Goal: Information Seeking & Learning: Find specific fact

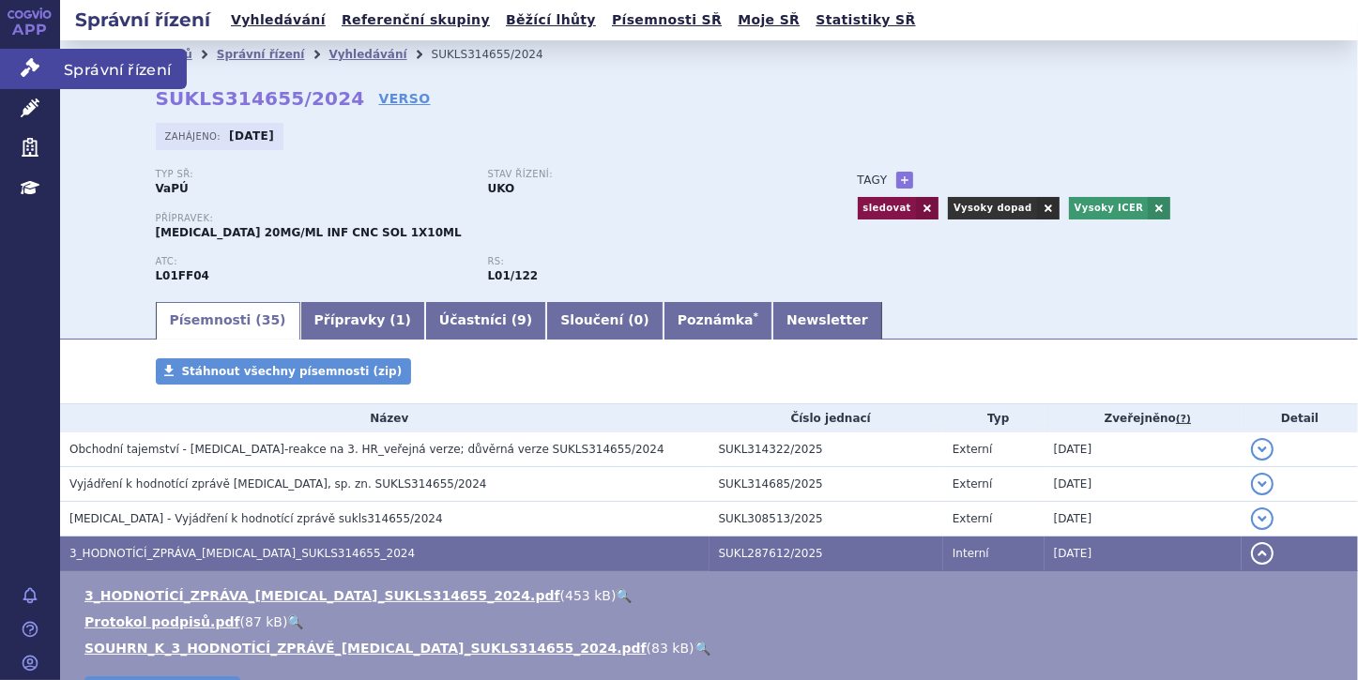
scroll to position [150, 0]
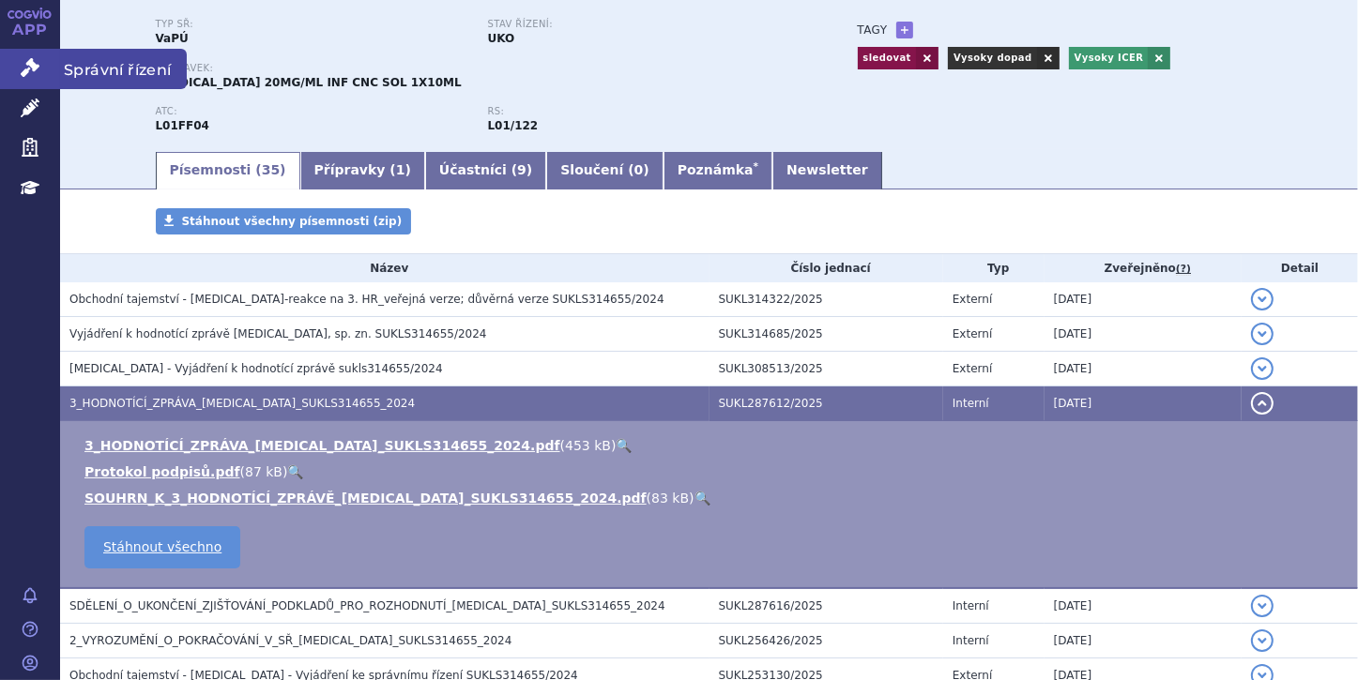
click at [28, 60] on icon at bounding box center [30, 67] width 19 height 19
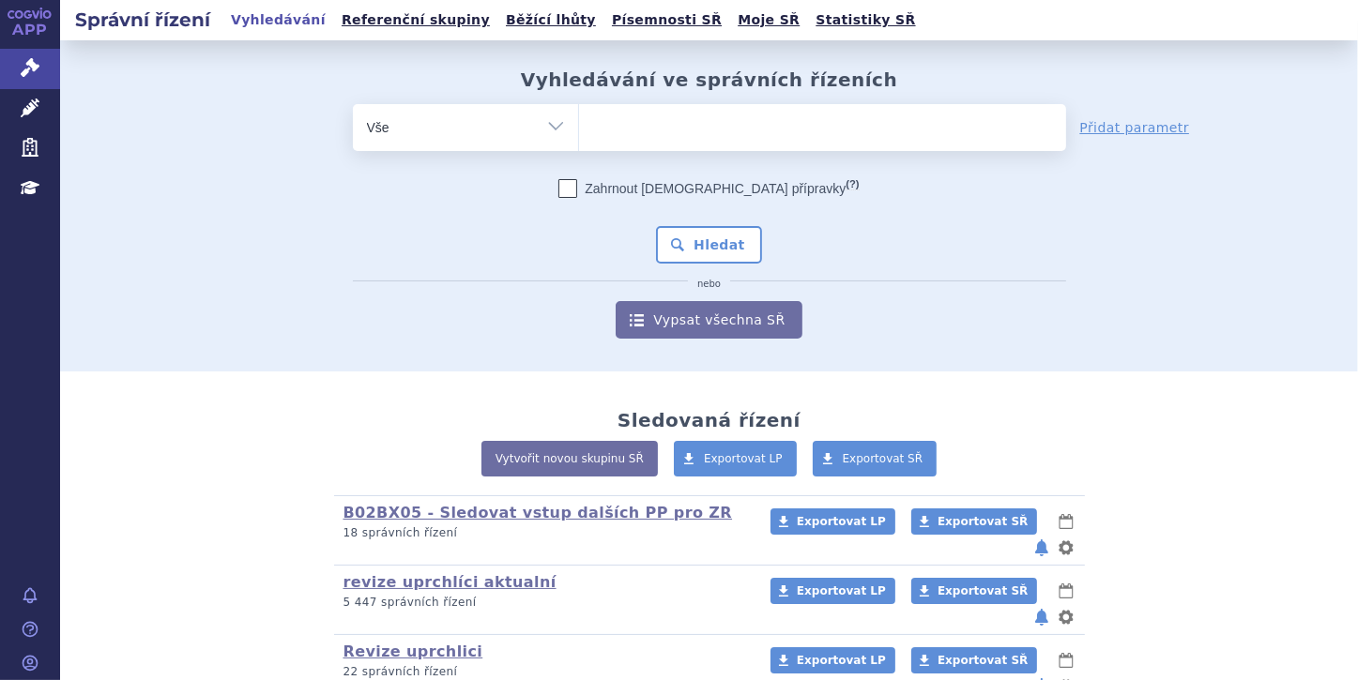
click at [555, 128] on select "Vše Spisová značka Typ SŘ Přípravek/SUKL kód Účastník/Držitel" at bounding box center [465, 125] width 225 height 42
select select "filter-file-number"
click at [353, 104] on select "Vše Spisová značka Typ SŘ Přípravek/SUKL kód Účastník/Držitel" at bounding box center [465, 125] width 225 height 42
click at [608, 120] on ul at bounding box center [822, 123] width 487 height 39
click at [579, 120] on select at bounding box center [578, 126] width 1 height 47
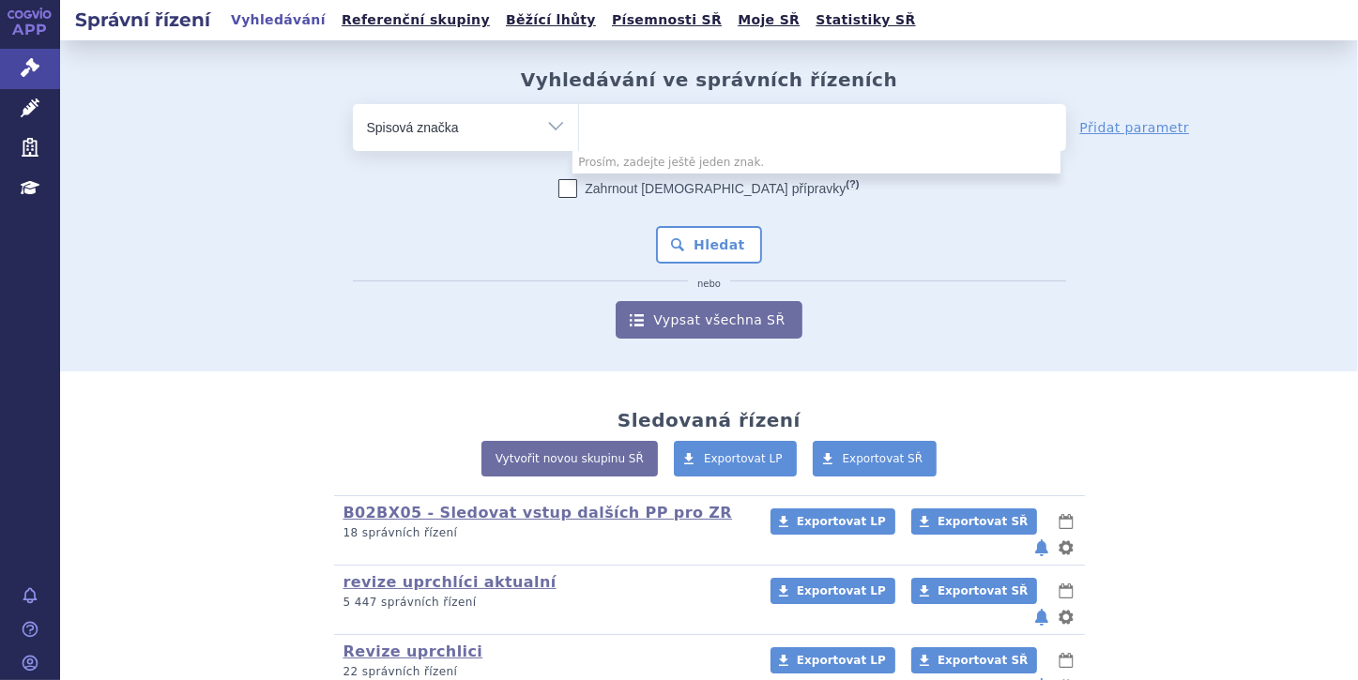
paste input "SUKLS254147/2025"
type input "SUKLS254147/2025"
select select "SUKLS254147/2025"
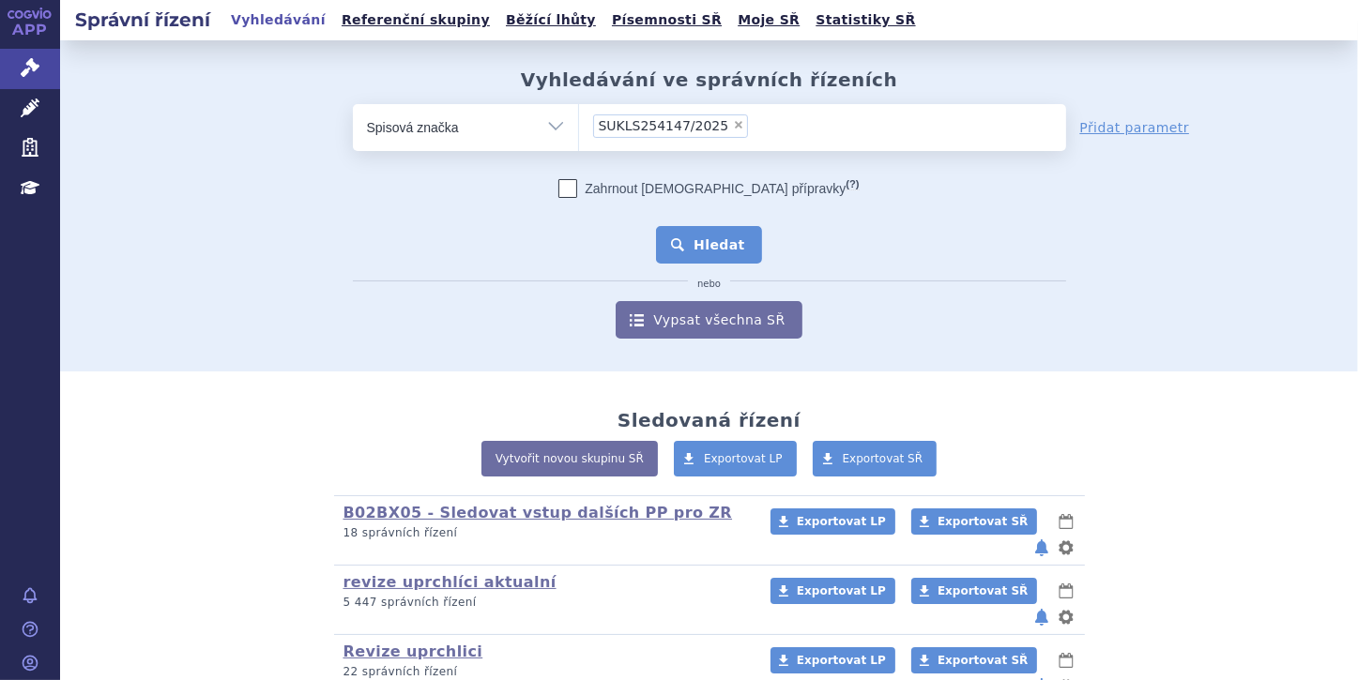
click at [725, 243] on button "Hledat" at bounding box center [709, 245] width 106 height 38
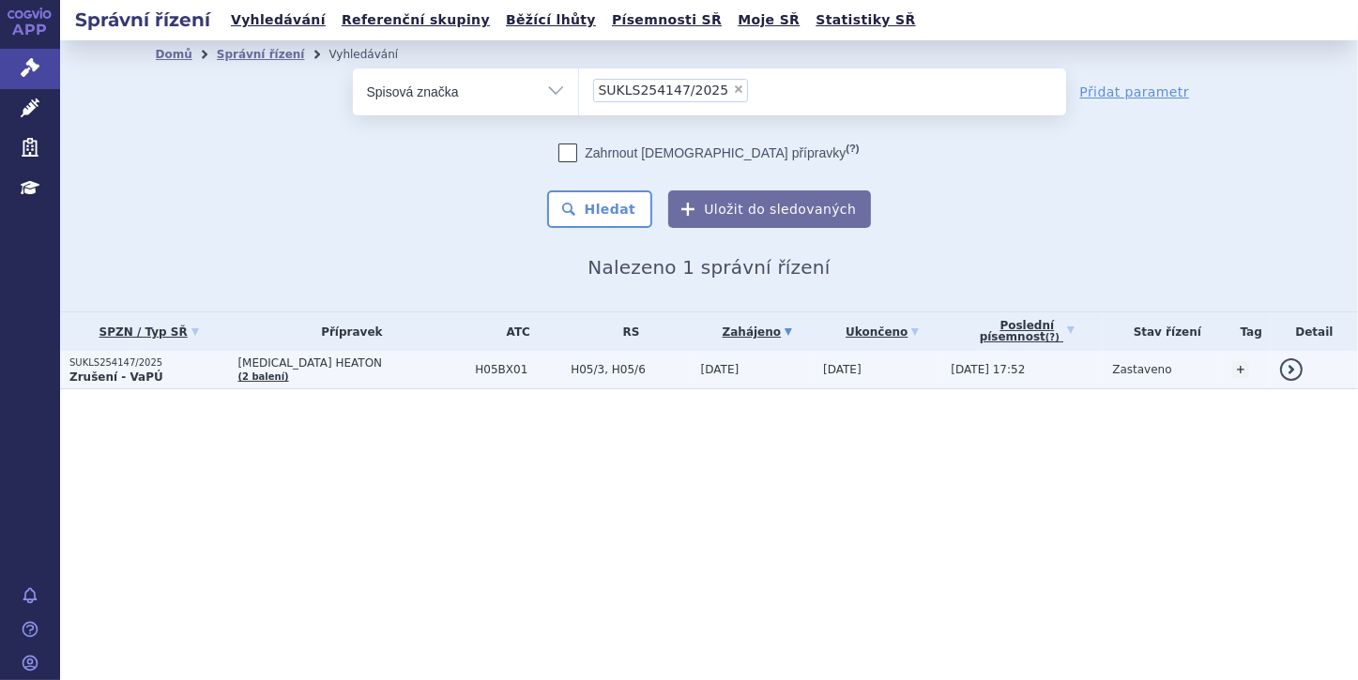
click at [95, 366] on p "SUKLS254147/2025" at bounding box center [148, 362] width 159 height 13
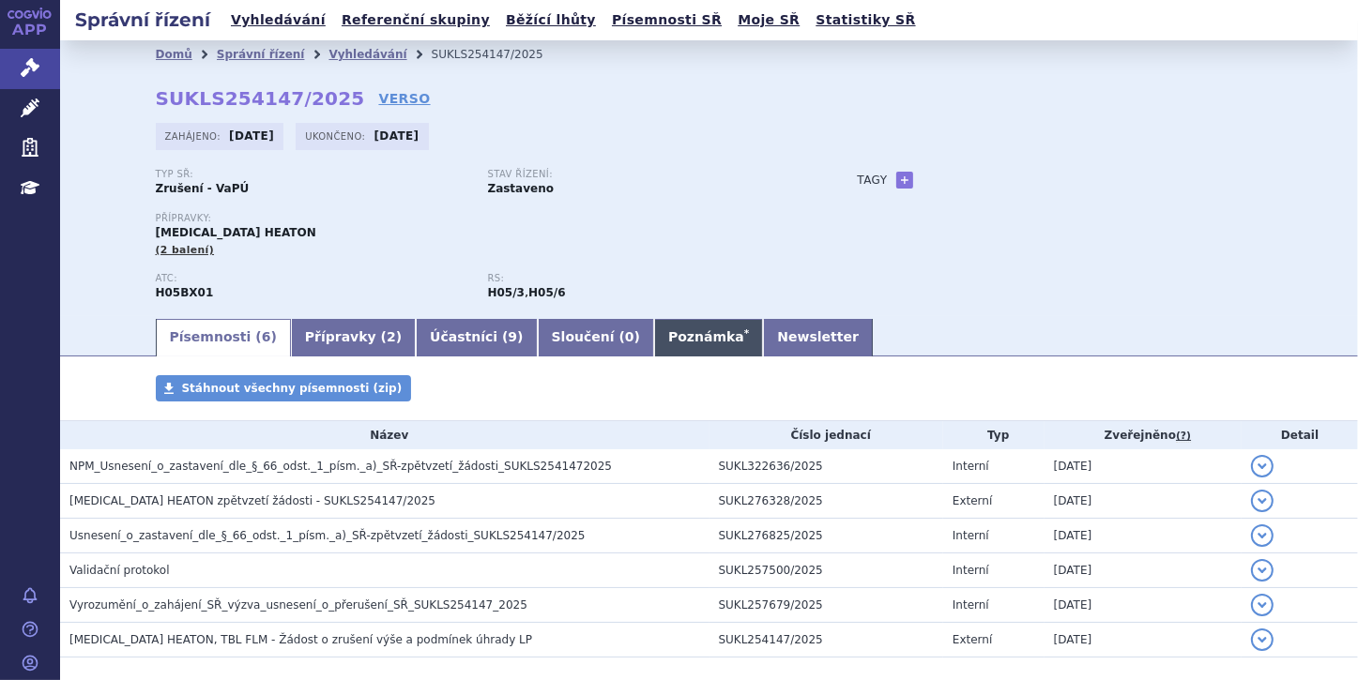
click at [654, 330] on link "Poznámka *" at bounding box center [708, 338] width 109 height 38
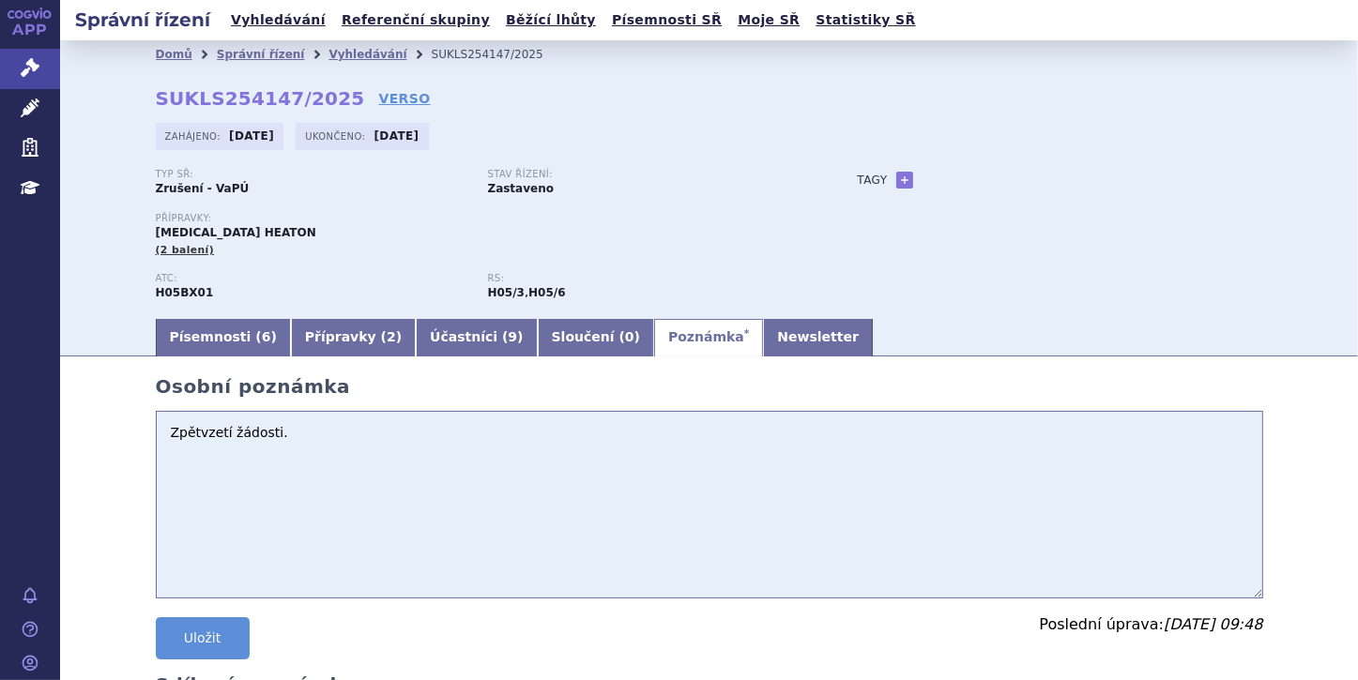
click at [283, 435] on textarea "Zpětvzetí žádosti." at bounding box center [709, 505] width 1107 height 188
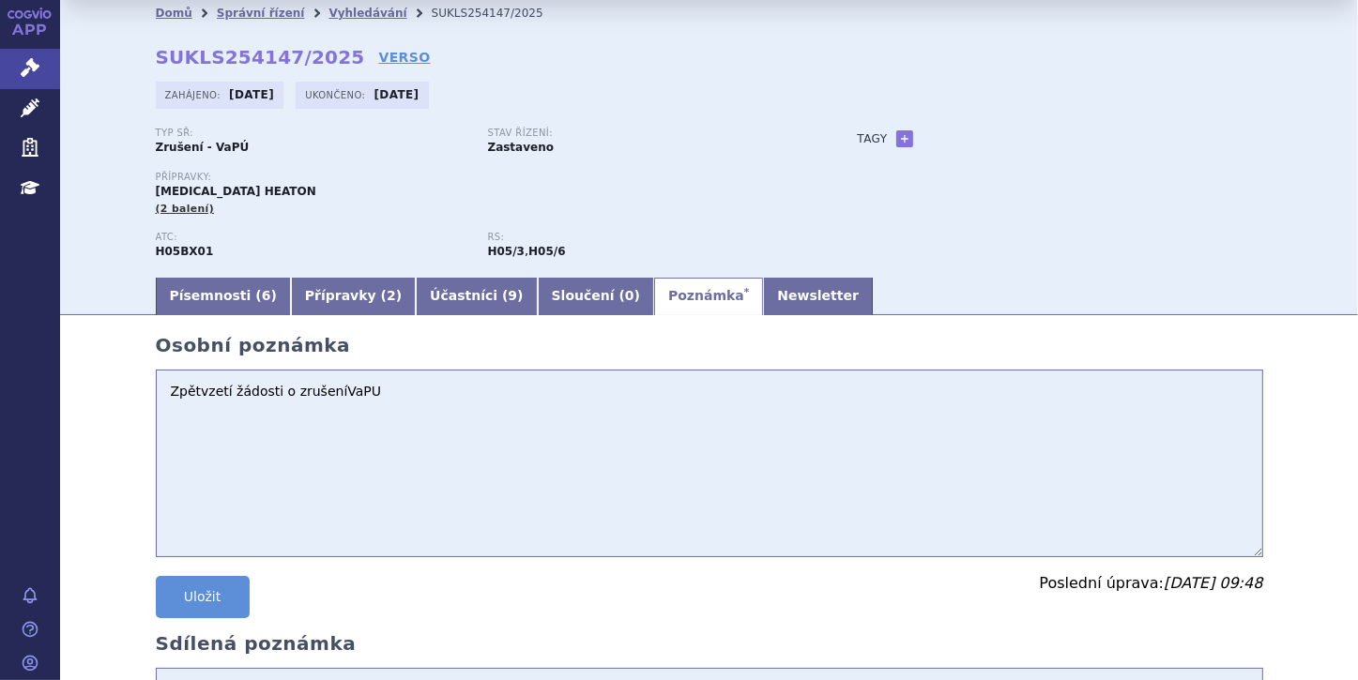
scroll to position [75, 0]
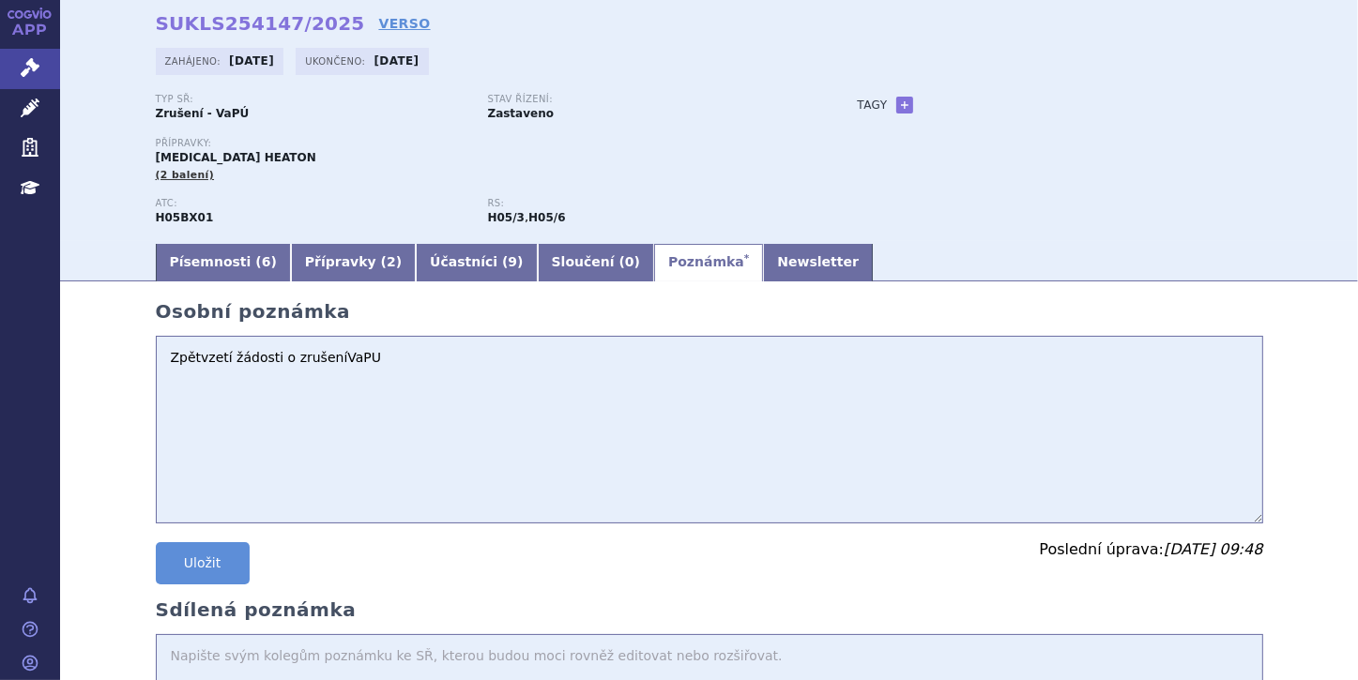
click at [320, 360] on textarea "Zpětvzetí žádosti." at bounding box center [709, 430] width 1107 height 188
click at [352, 360] on textarea "Zpětvzetí žádosti." at bounding box center [709, 430] width 1107 height 188
type textarea "Zpětvzetí žádosti o zrušení VaPU."
click at [900, 109] on link "+" at bounding box center [904, 105] width 17 height 17
click at [1040, 106] on span at bounding box center [1046, 105] width 19 height 23
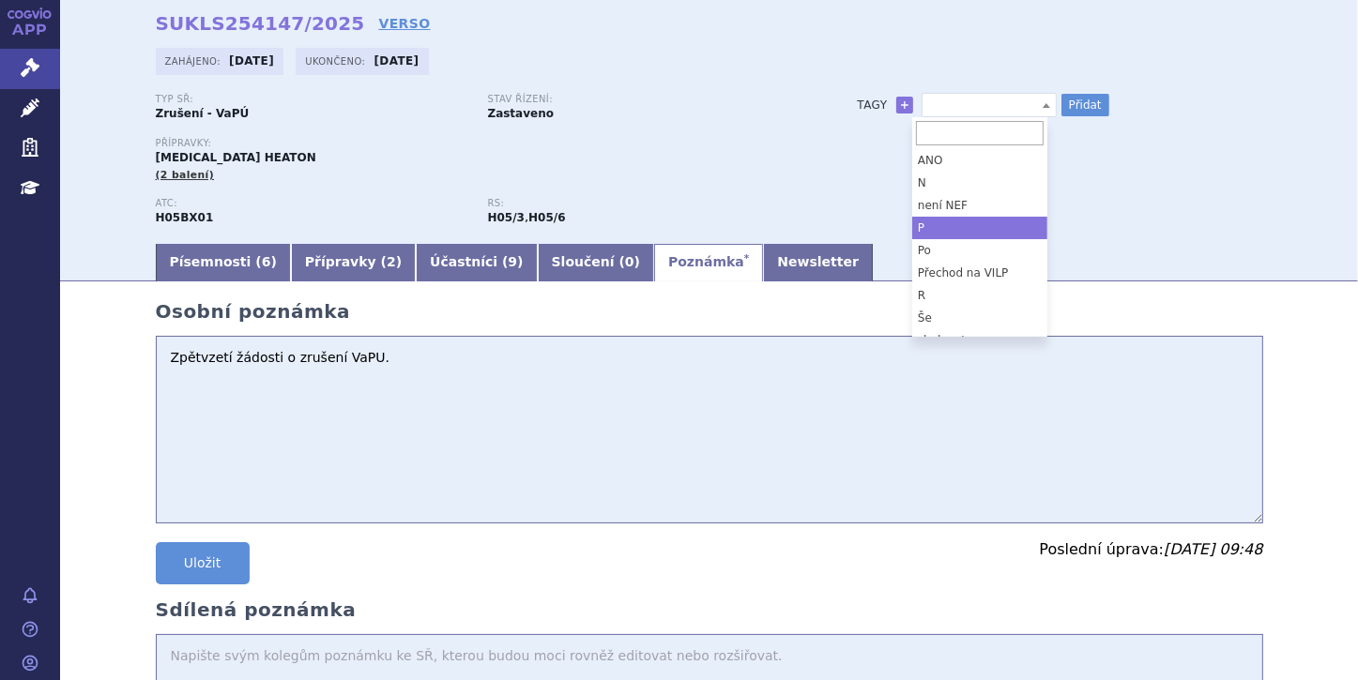
select select "P"
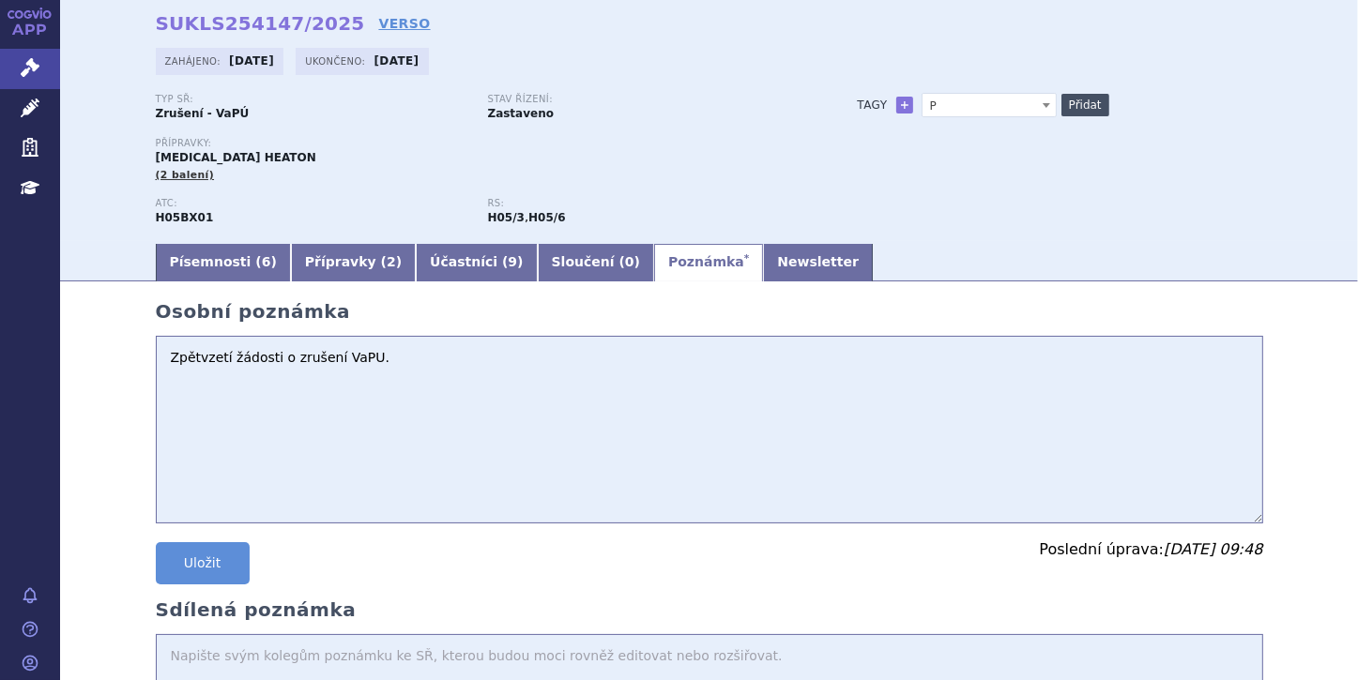
click at [1083, 101] on button "Přidat" at bounding box center [1085, 105] width 48 height 23
select select
click at [193, 568] on button "Uložit" at bounding box center [203, 563] width 94 height 42
click at [31, 60] on icon at bounding box center [30, 67] width 19 height 19
click at [190, 574] on button "Uložit" at bounding box center [203, 563] width 94 height 42
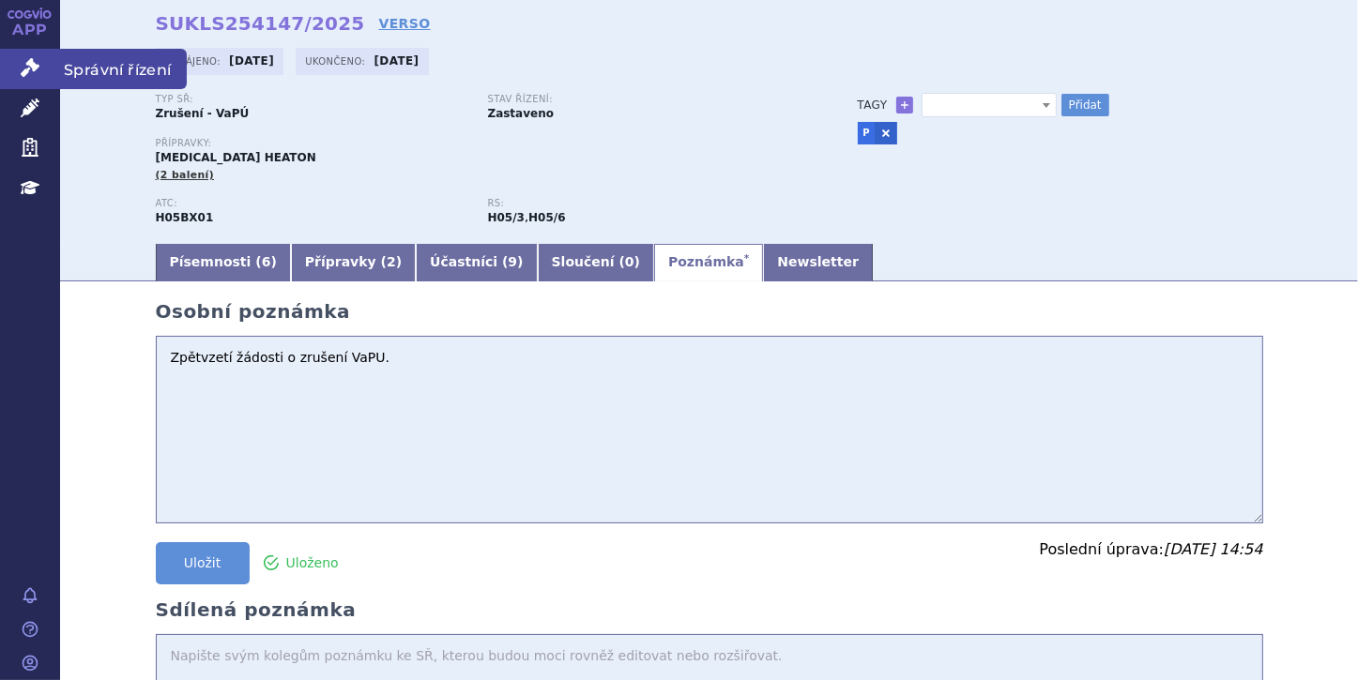
click at [26, 67] on icon at bounding box center [30, 67] width 19 height 19
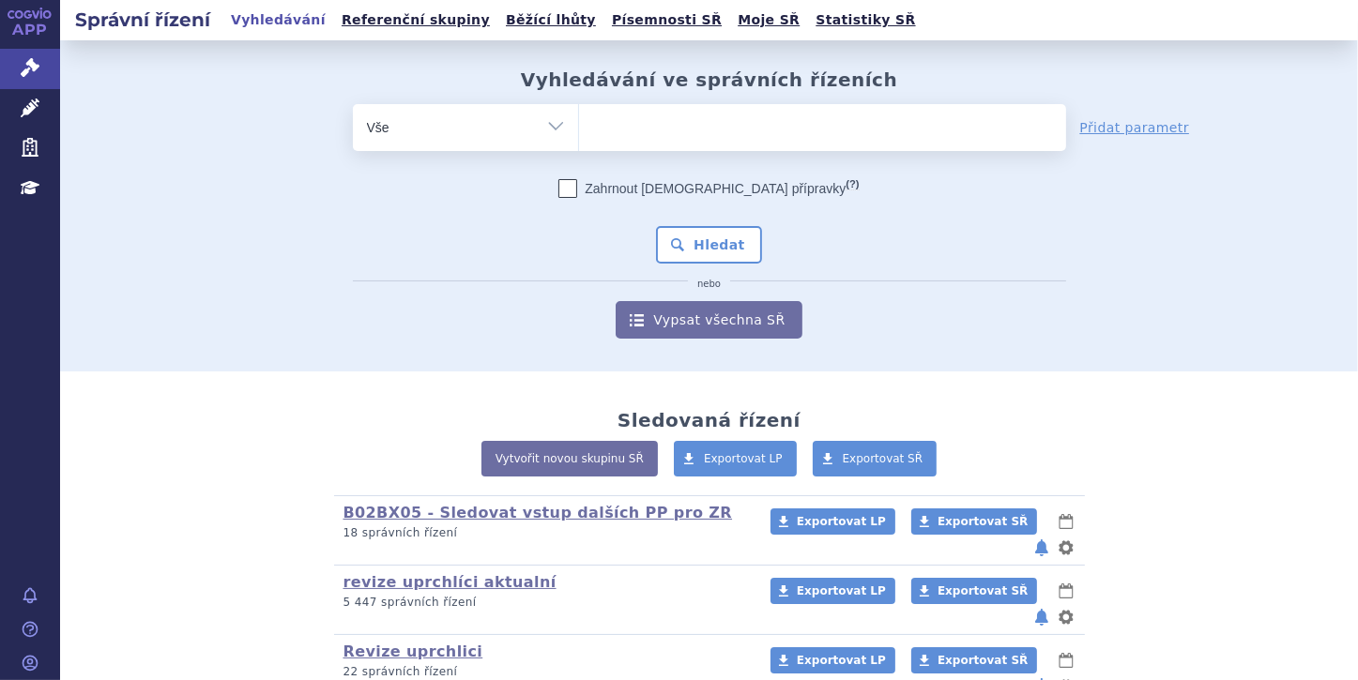
click at [604, 128] on ul at bounding box center [822, 123] width 487 height 39
click at [579, 128] on select at bounding box center [578, 126] width 1 height 47
paste input "FRUZAQLA"
type input "FRUZAQLA"
select select "FRUZAQLA"
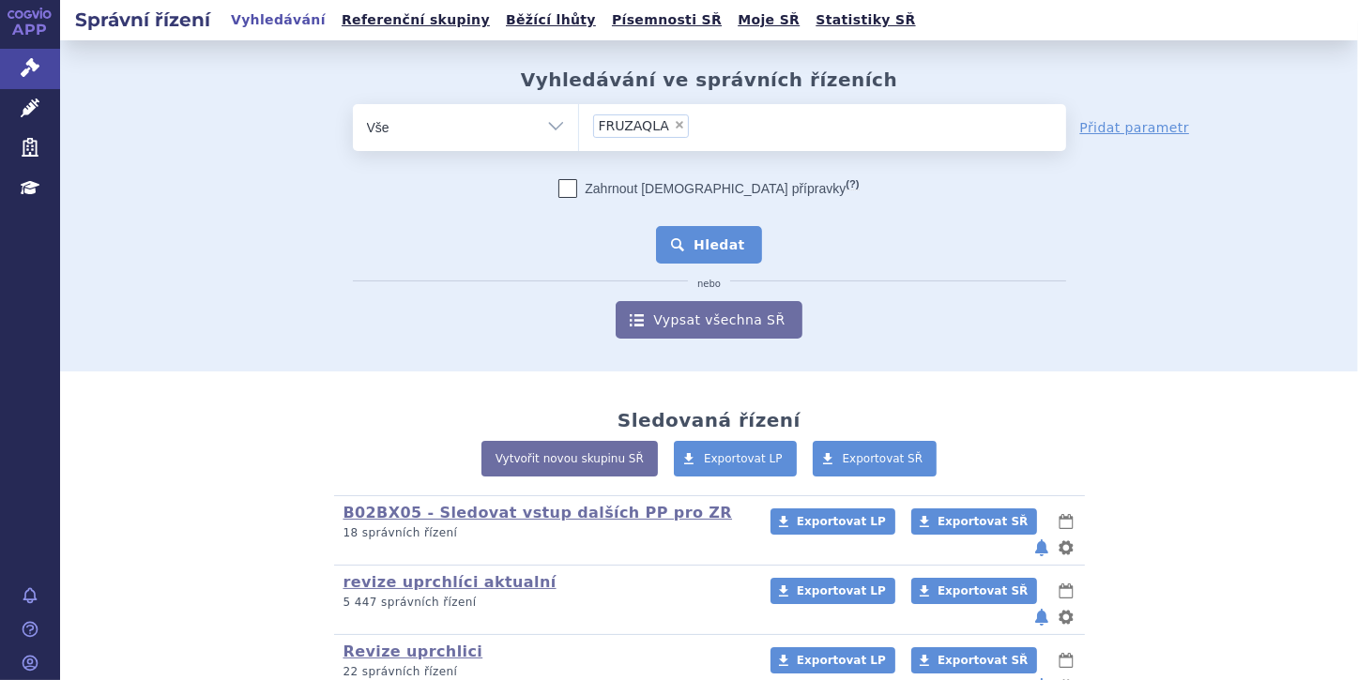
click at [725, 243] on button "Hledat" at bounding box center [709, 245] width 106 height 38
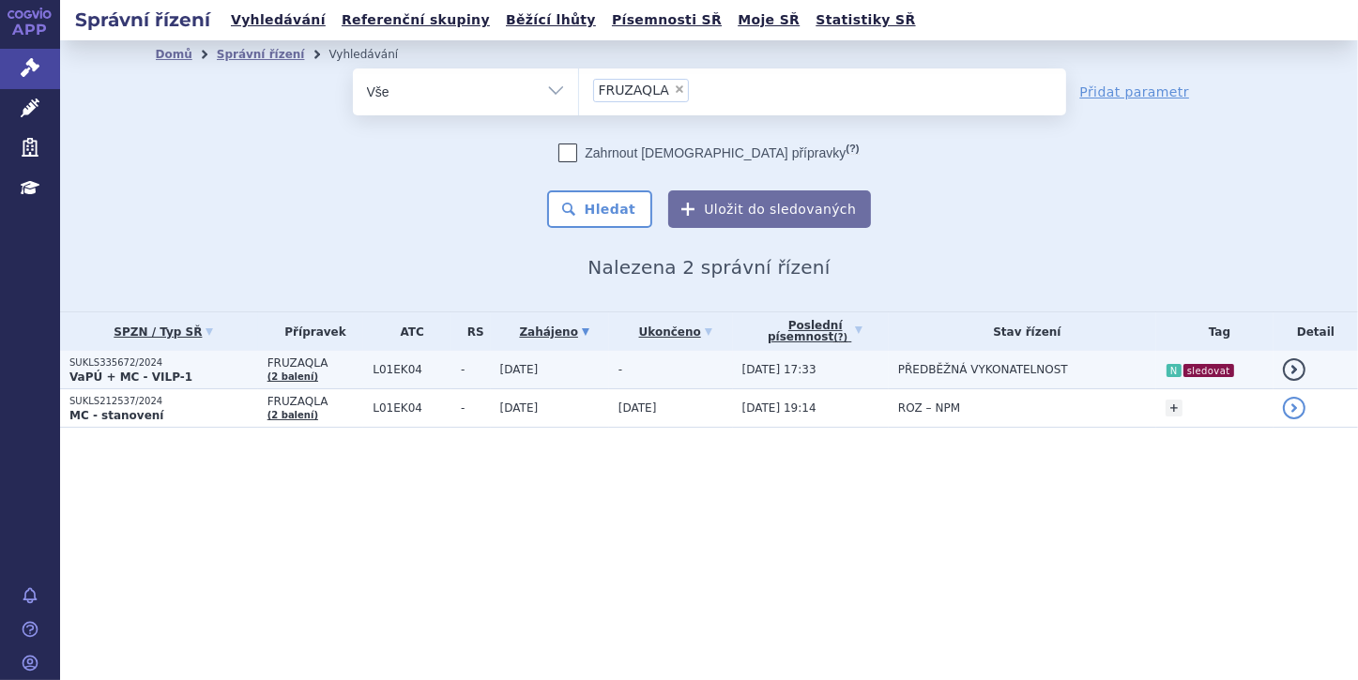
click at [126, 365] on p "SUKLS335672/2024" at bounding box center [163, 362] width 189 height 13
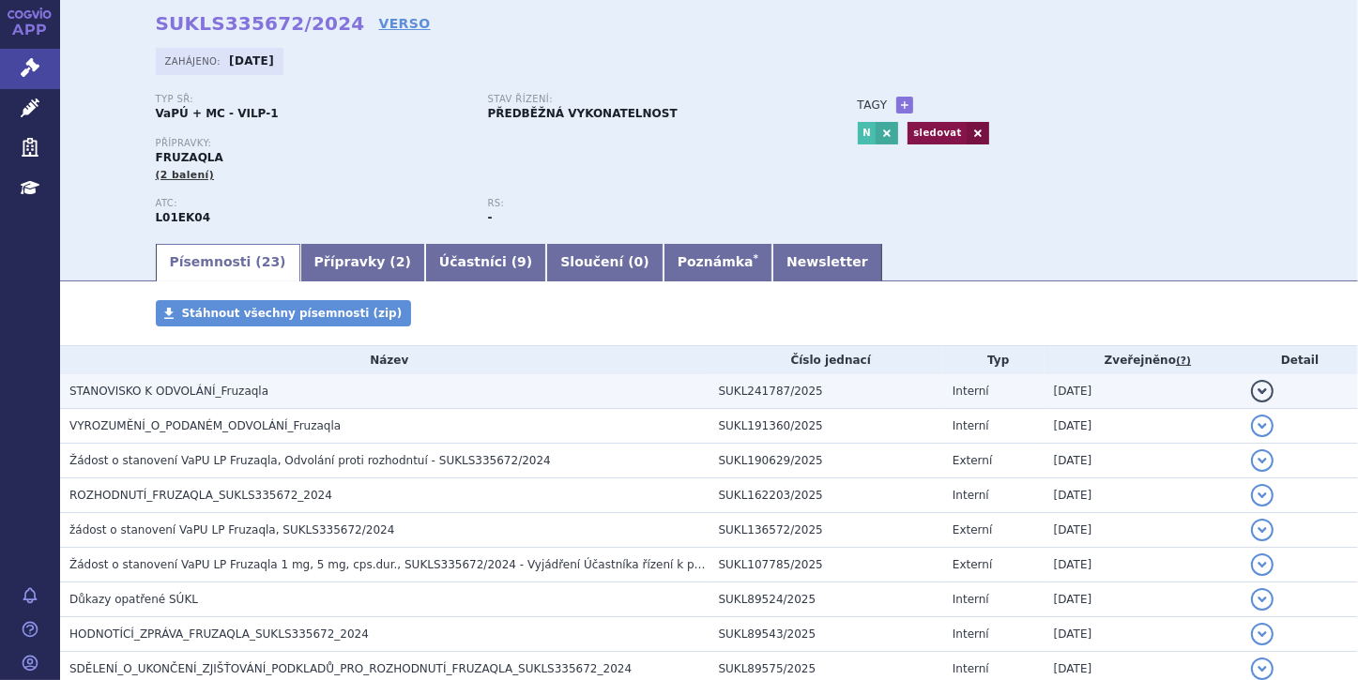
scroll to position [150, 0]
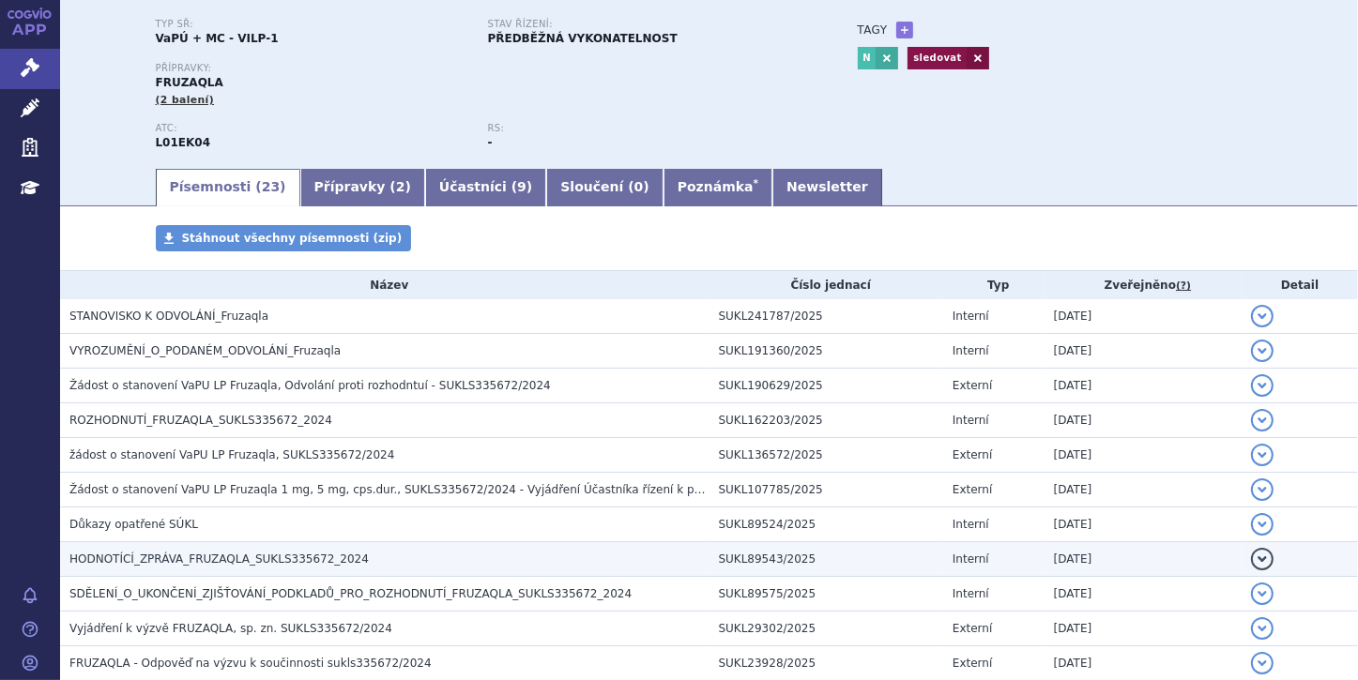
click at [356, 558] on h3 "HODNOTÍCÍ_ZPRÁVA_FRUZAQLA_SUKLS335672_2024" at bounding box center [389, 559] width 640 height 19
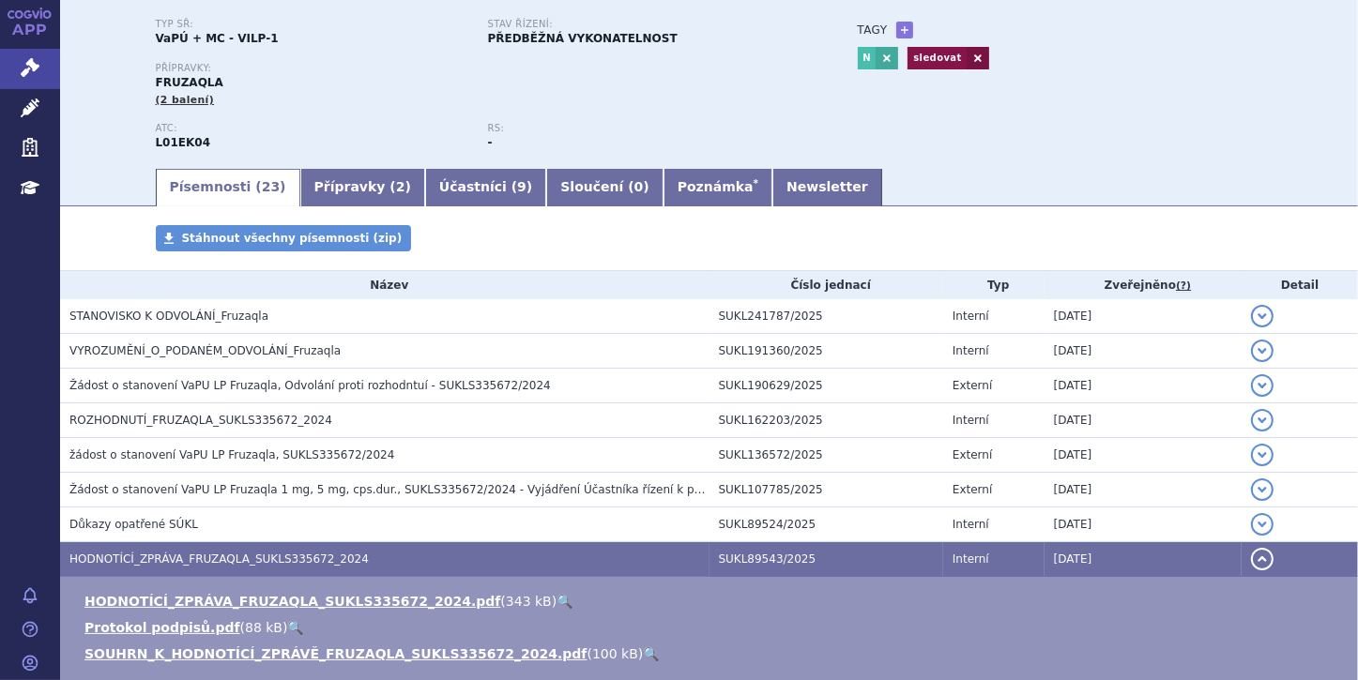
click at [643, 653] on link "🔍" at bounding box center [651, 653] width 16 height 15
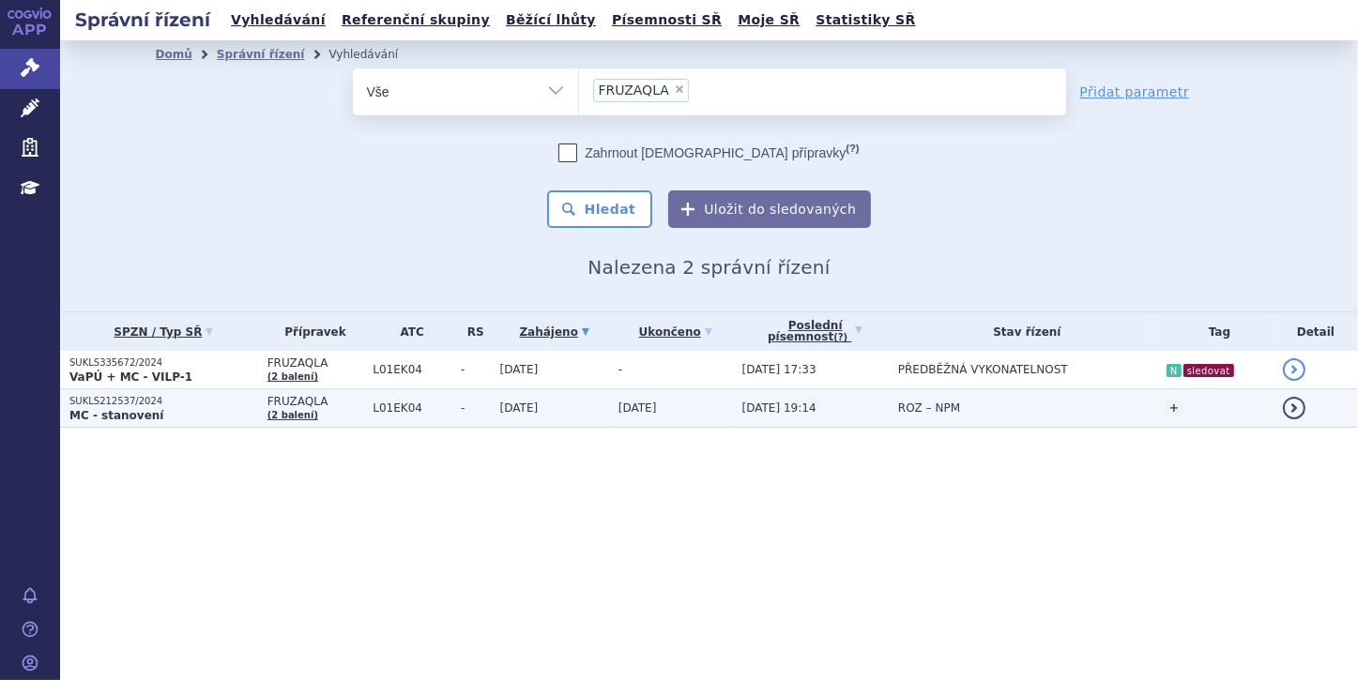
click at [116, 419] on strong "MC - stanovení" at bounding box center [116, 415] width 94 height 13
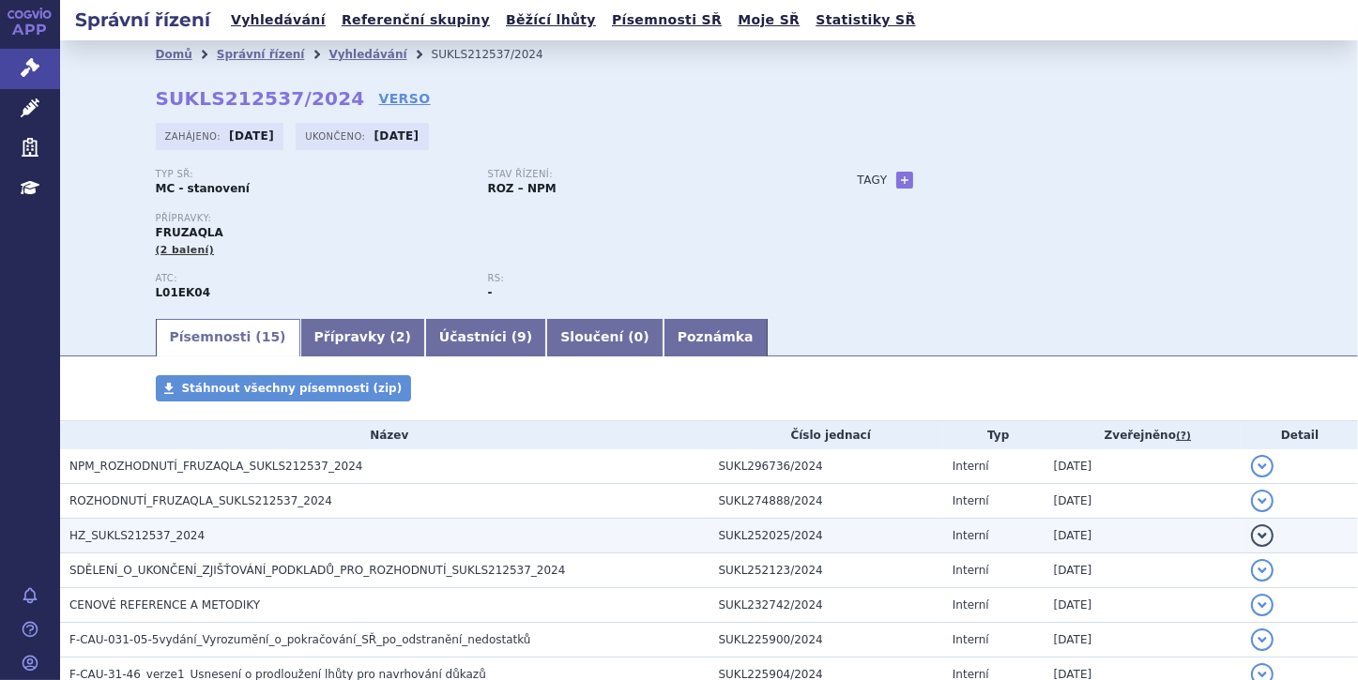
click at [198, 530] on h3 "HZ_SUKLS212537_2024" at bounding box center [389, 535] width 640 height 19
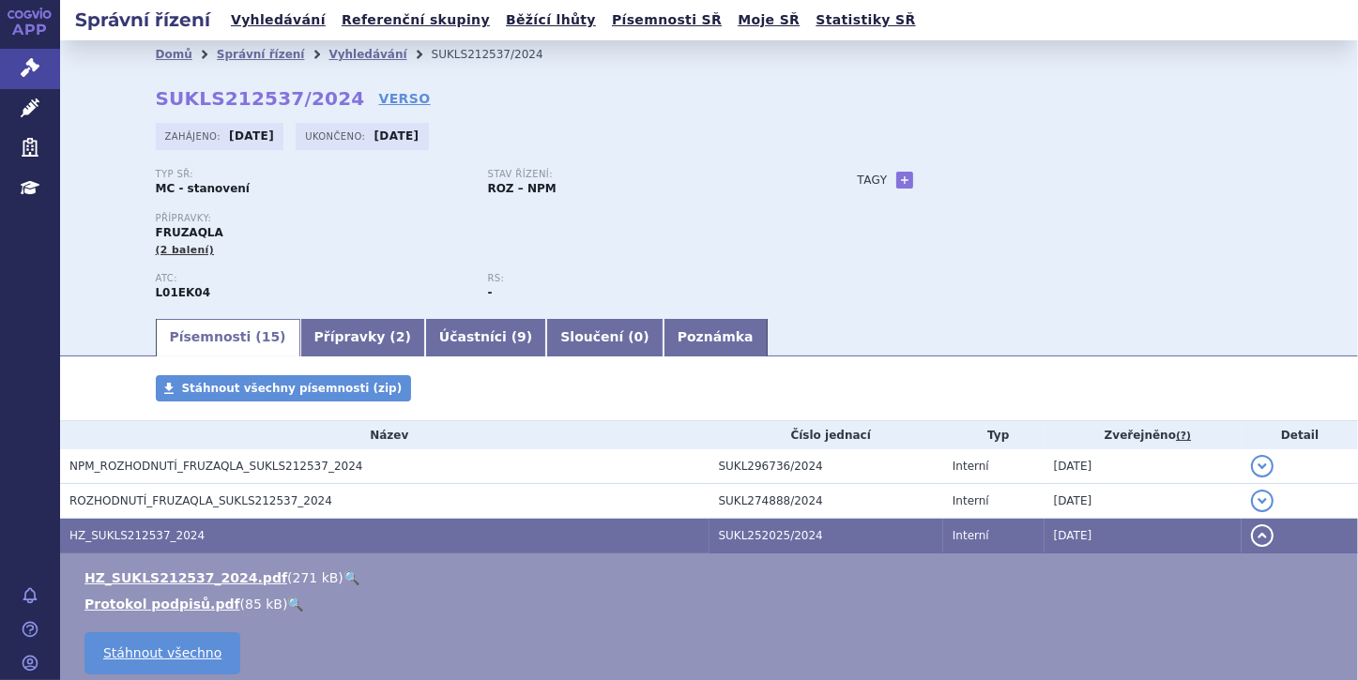
click at [343, 580] on link "🔍" at bounding box center [351, 577] width 16 height 15
